Goal: Transaction & Acquisition: Download file/media

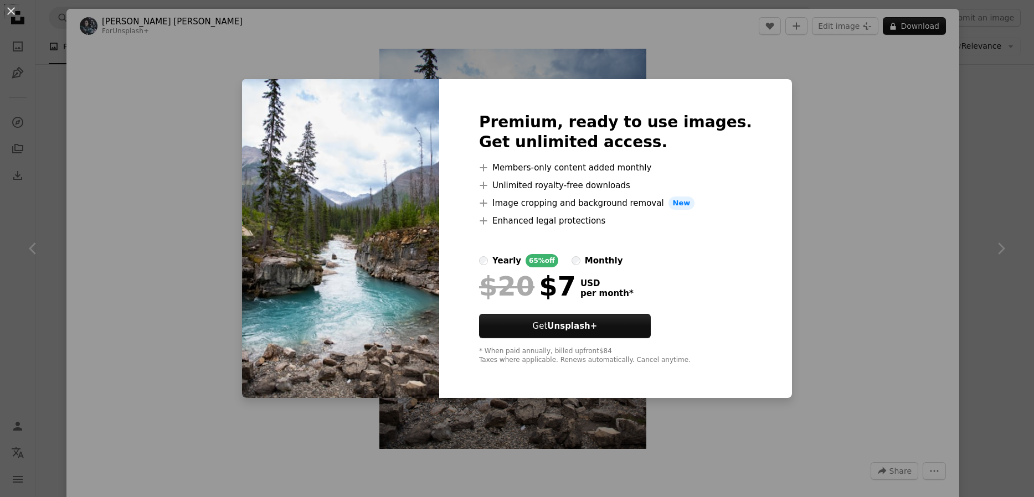
scroll to position [3009, 0]
click at [12, 12] on button "An X shape" at bounding box center [10, 10] width 13 height 13
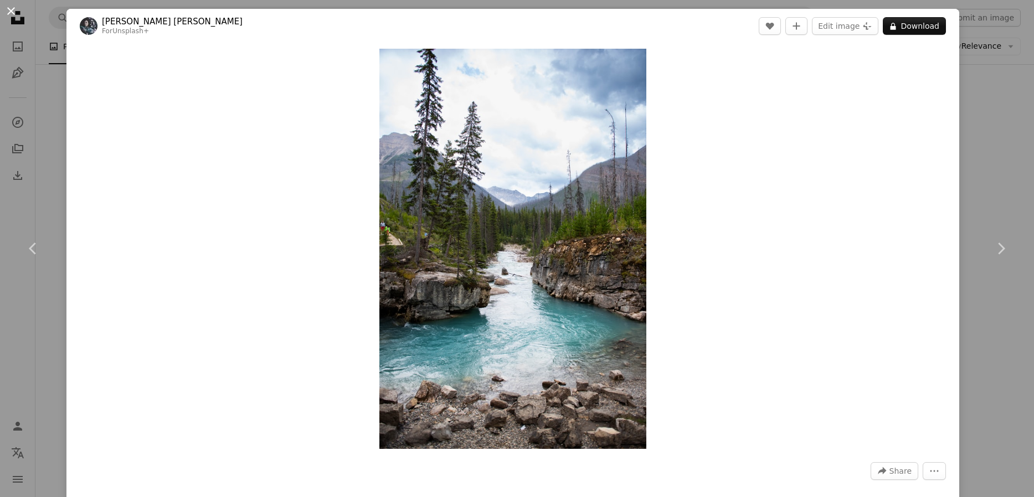
click at [8, 13] on button "An X shape" at bounding box center [10, 10] width 13 height 13
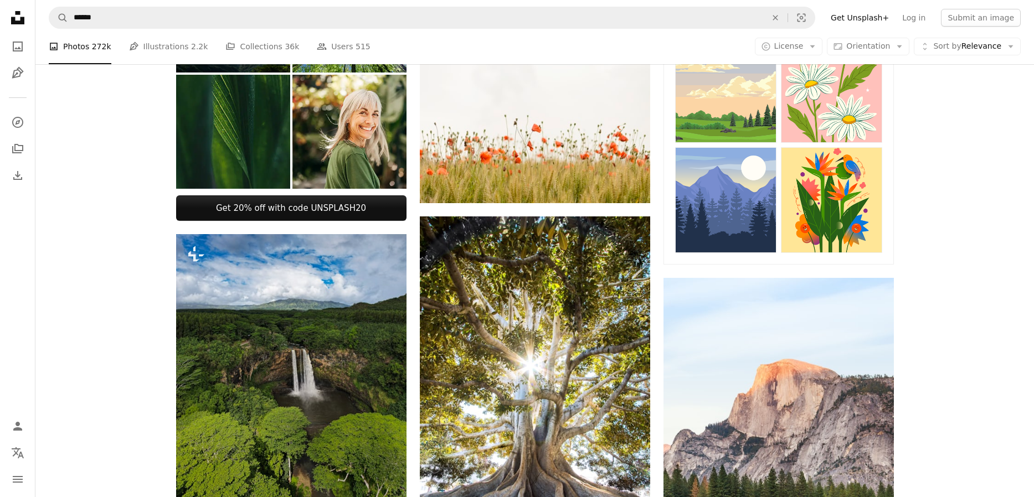
scroll to position [564, 0]
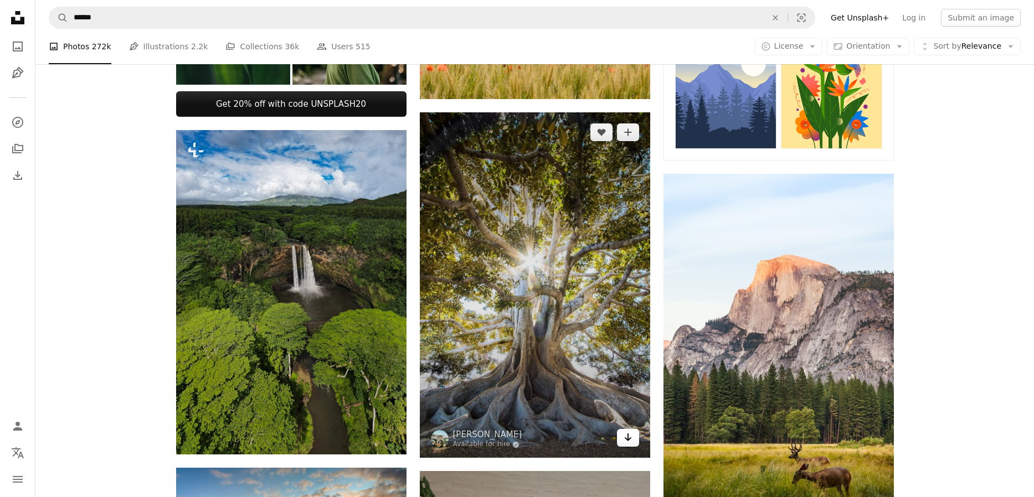
click at [626, 436] on icon "Arrow pointing down" at bounding box center [627, 437] width 9 height 13
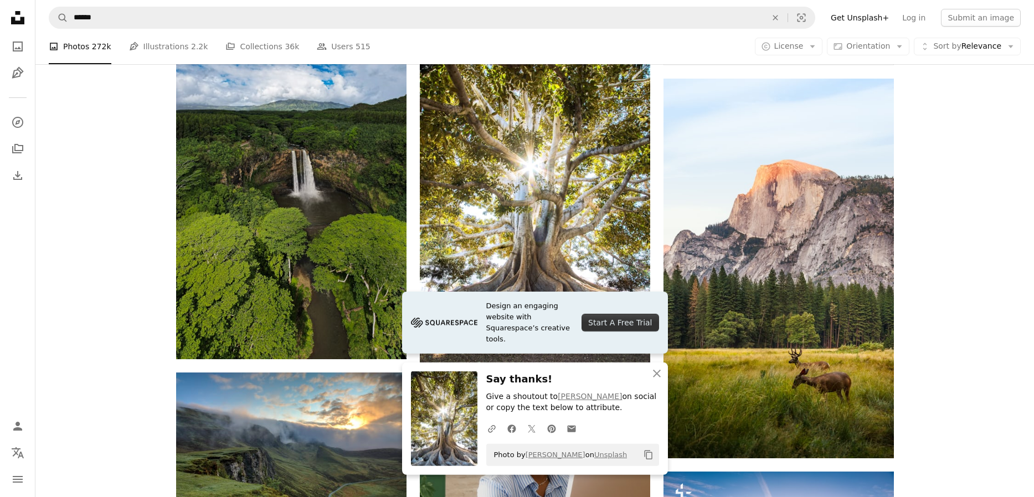
scroll to position [640, 0]
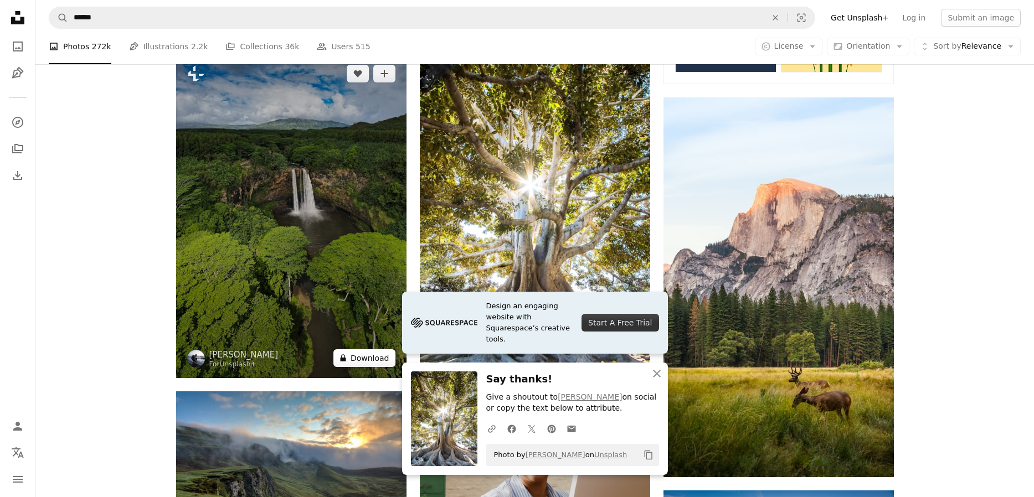
click at [375, 355] on button "A lock Download" at bounding box center [364, 358] width 62 height 18
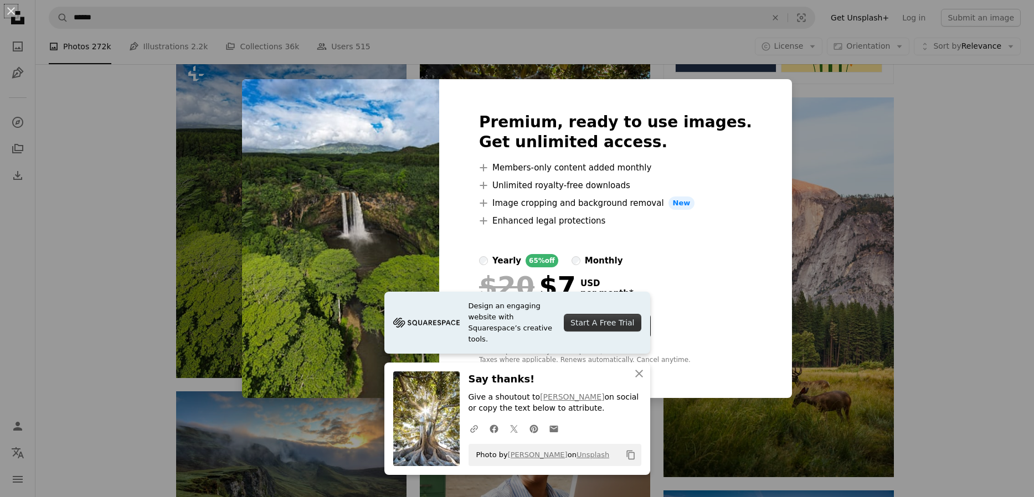
click at [985, 140] on div "An X shape Premium, ready to use images. Get unlimited access. A plus sign Memb…" at bounding box center [517, 248] width 1034 height 497
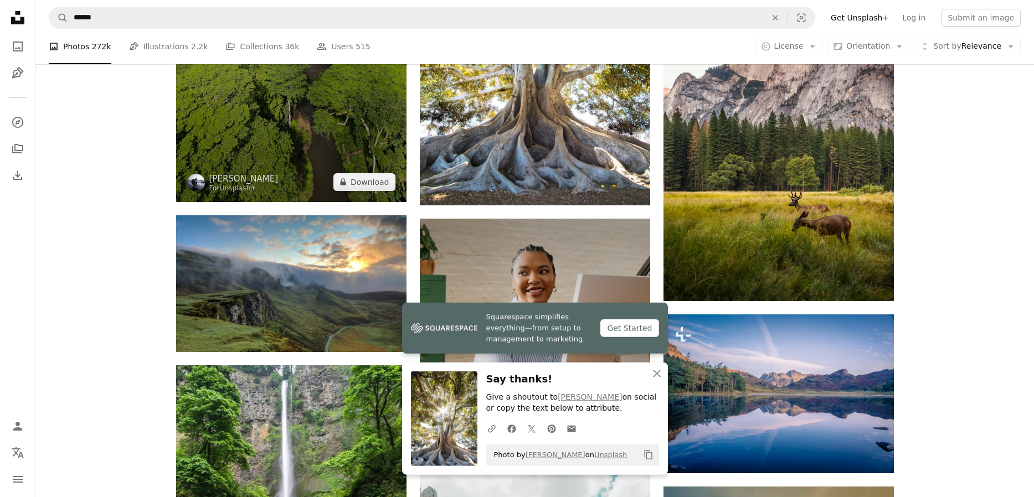
scroll to position [946, 0]
